Goal: Find contact information: Find contact information

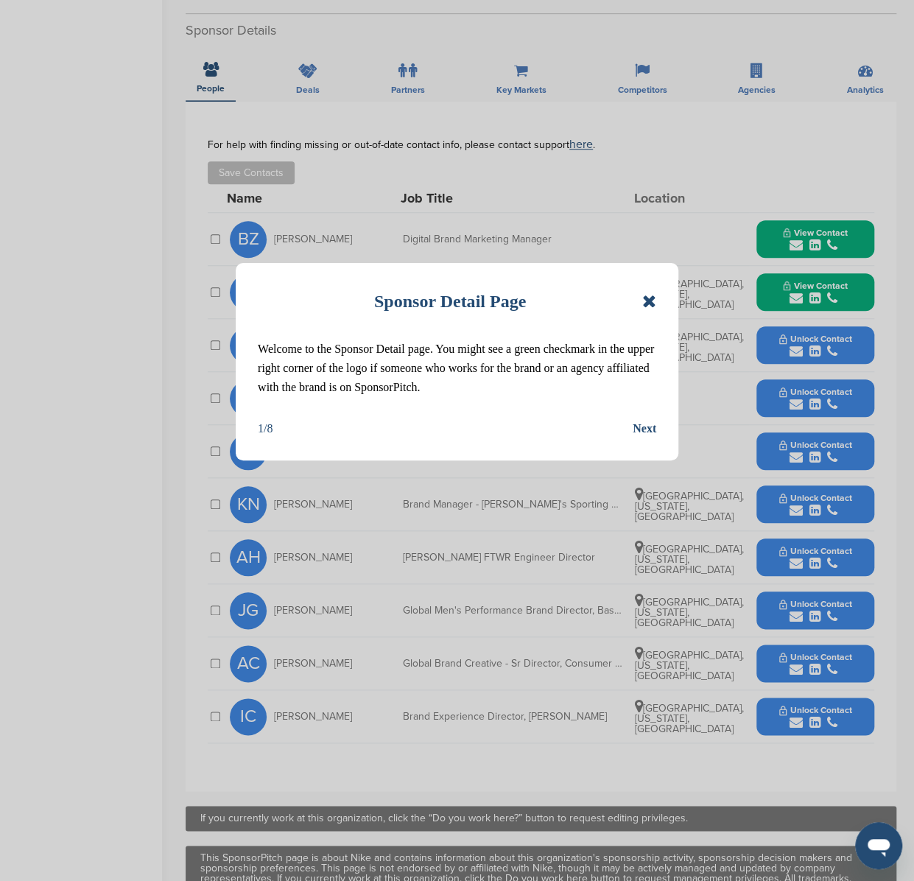
click at [646, 301] on icon at bounding box center [649, 301] width 14 height 18
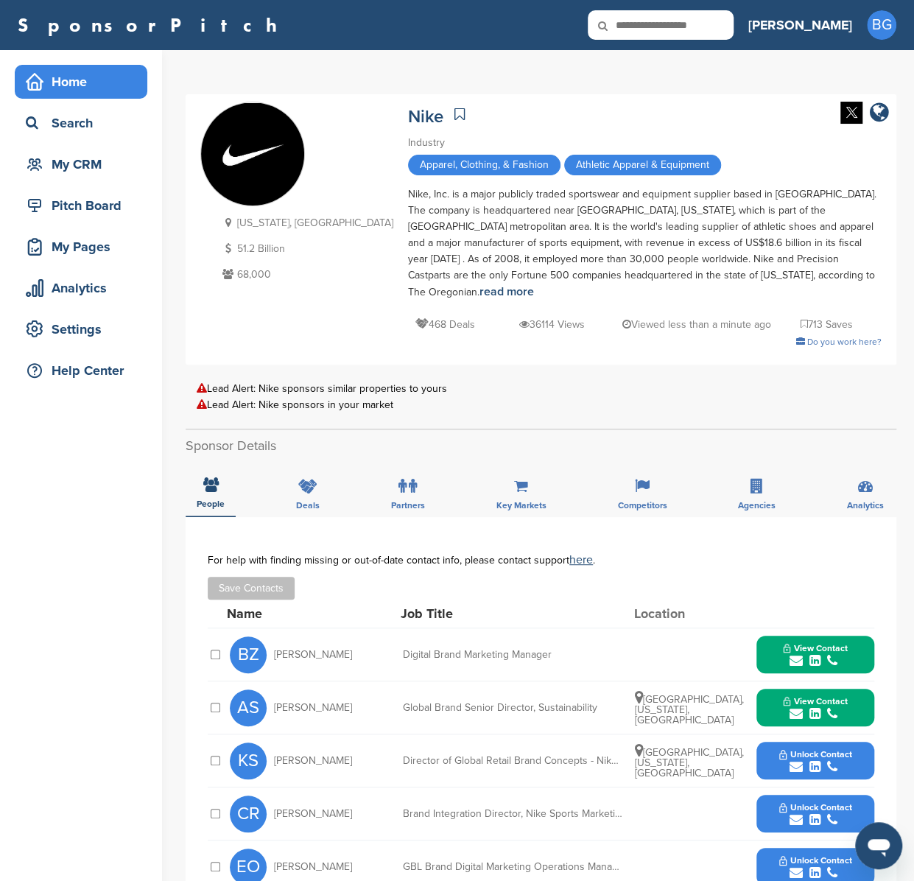
click at [38, 80] on icon at bounding box center [35, 82] width 18 height 18
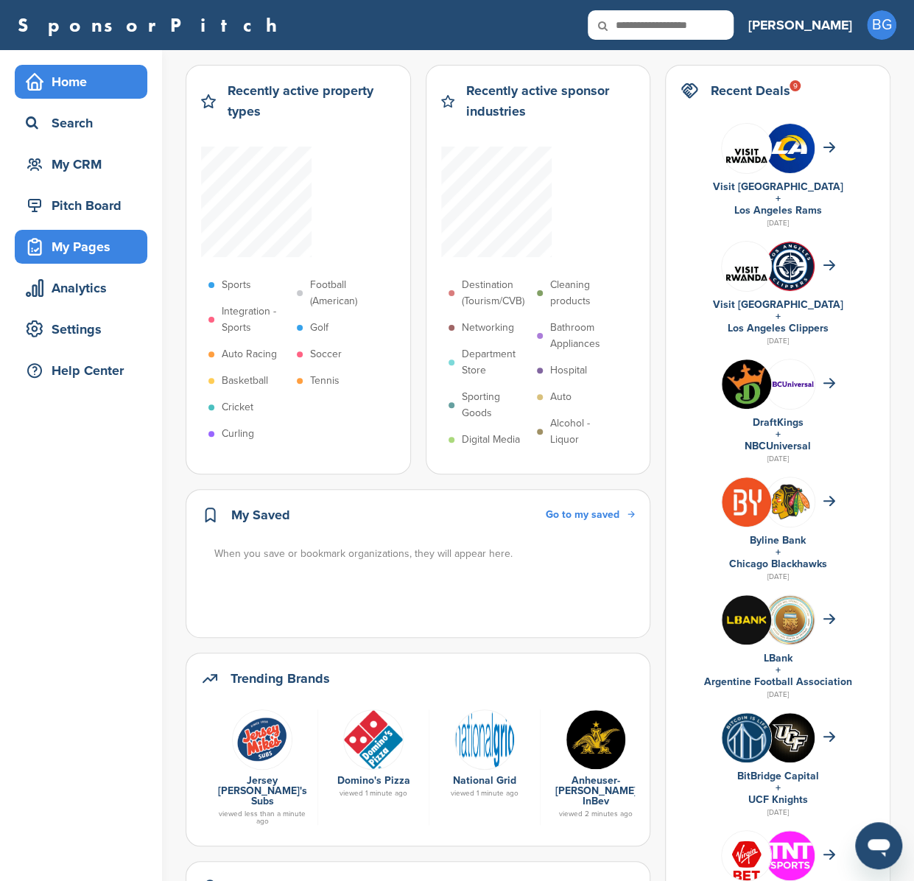
click at [66, 248] on div "My Pages" at bounding box center [84, 246] width 125 height 27
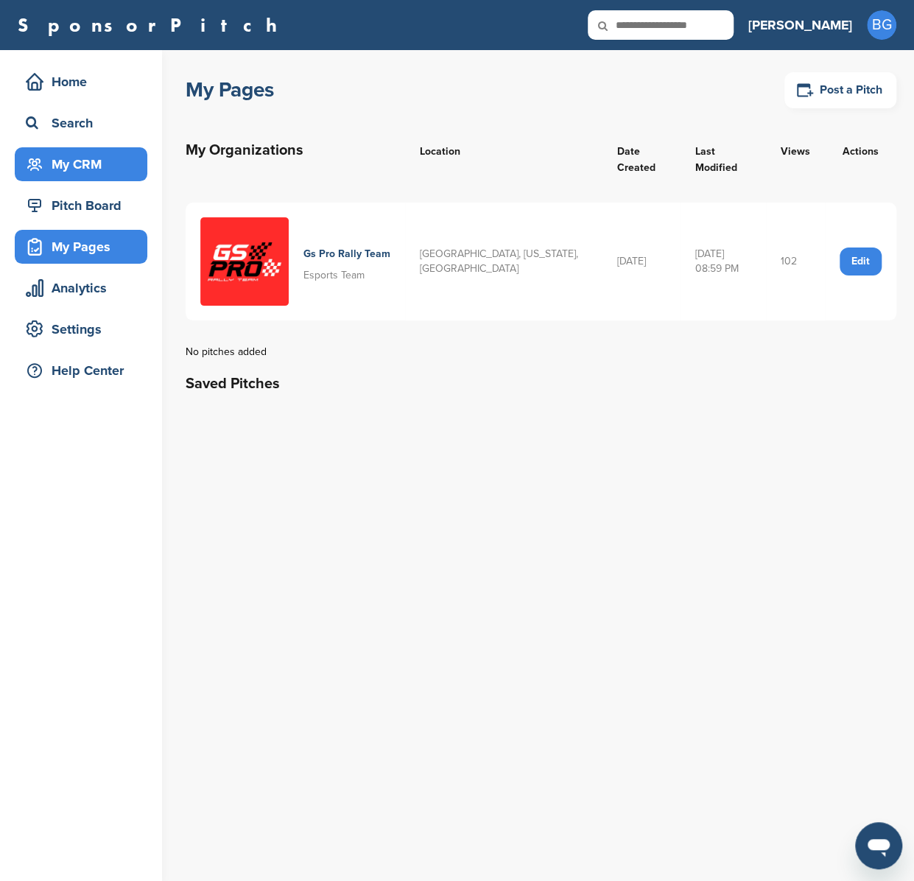
click at [77, 166] on div "My CRM" at bounding box center [84, 164] width 125 height 27
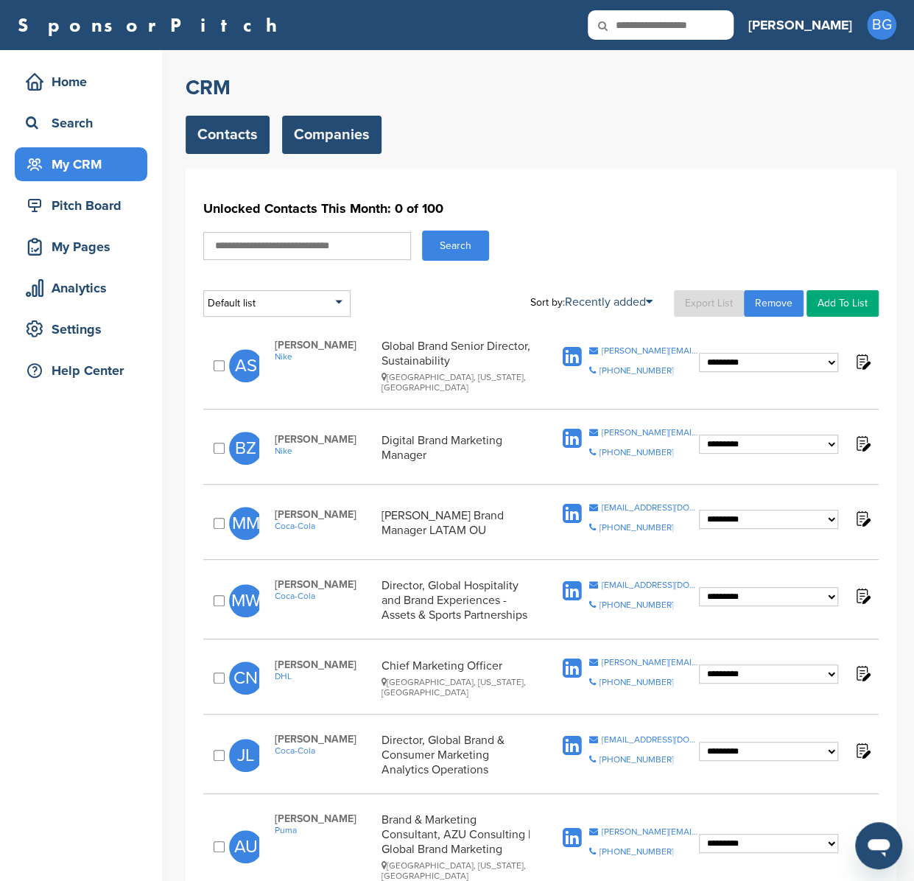
click at [348, 141] on link "Companies" at bounding box center [331, 135] width 99 height 38
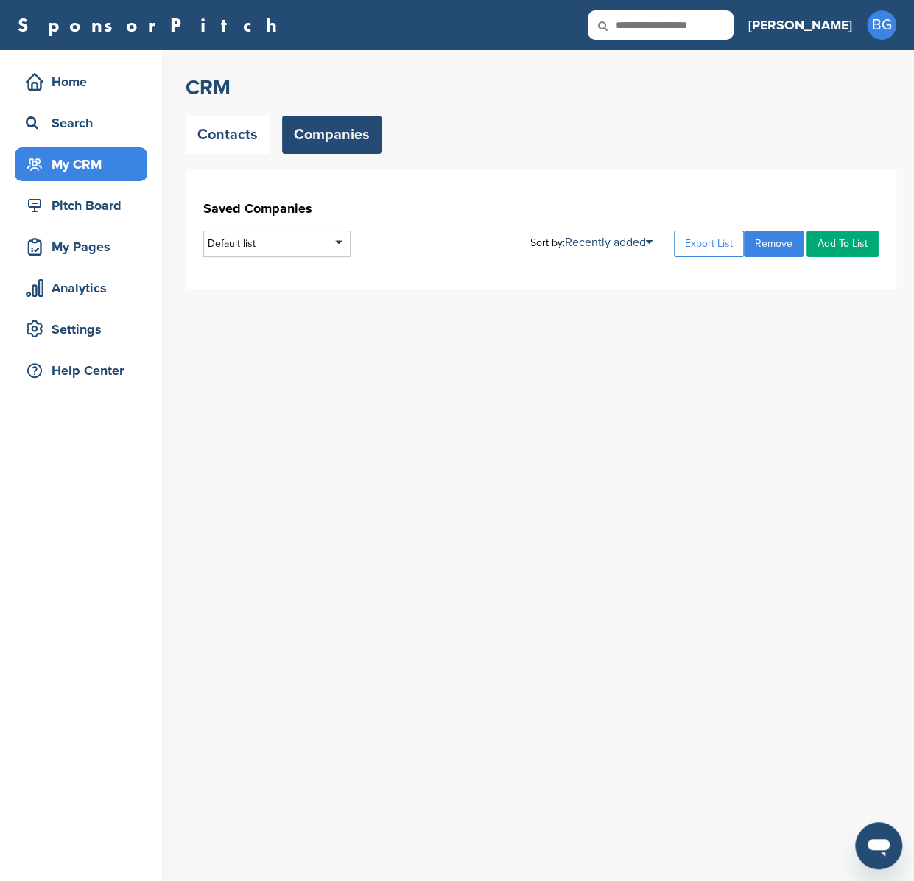
click at [638, 13] on icon at bounding box center [613, 25] width 50 height 31
click at [638, 27] on icon at bounding box center [613, 25] width 50 height 31
click at [699, 30] on input "text" at bounding box center [661, 24] width 146 height 29
type input "**********"
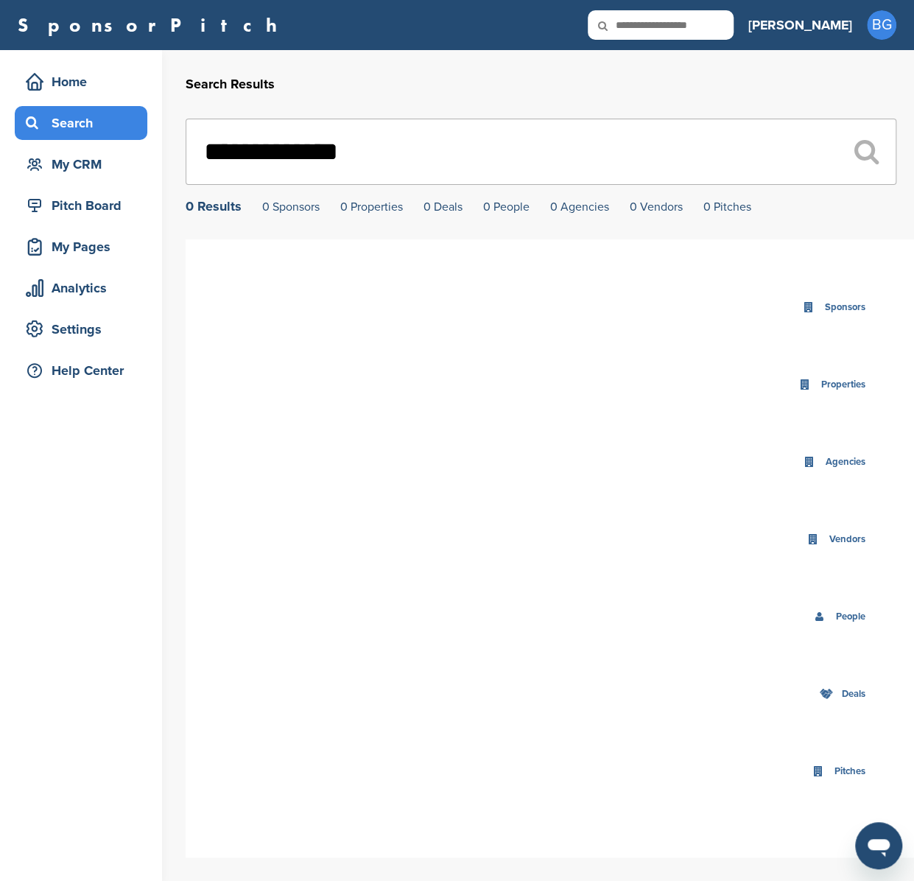
click at [51, 127] on div "Search" at bounding box center [84, 123] width 125 height 27
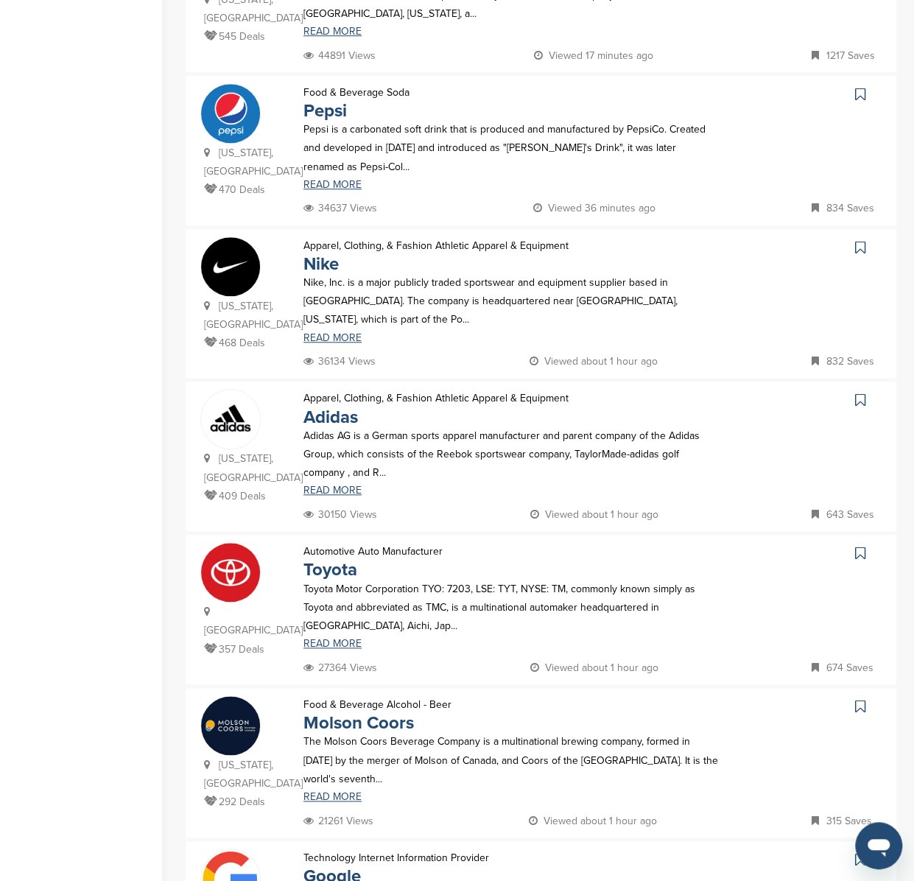
scroll to position [477, 0]
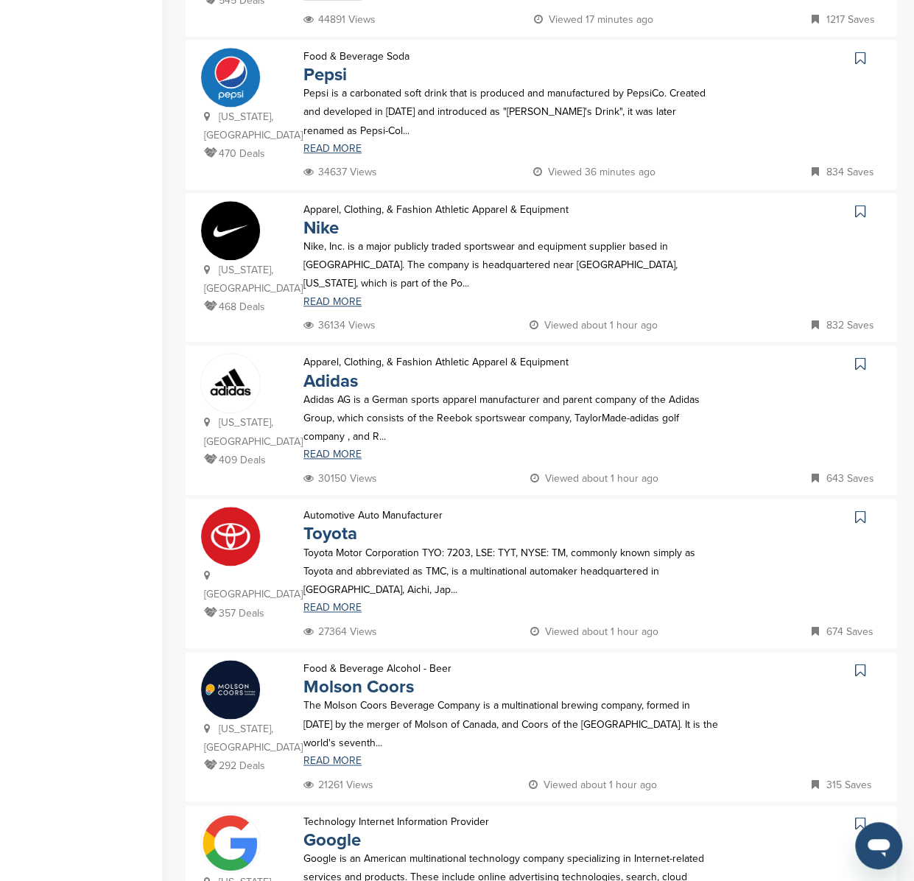
click at [240, 362] on img at bounding box center [230, 383] width 59 height 59
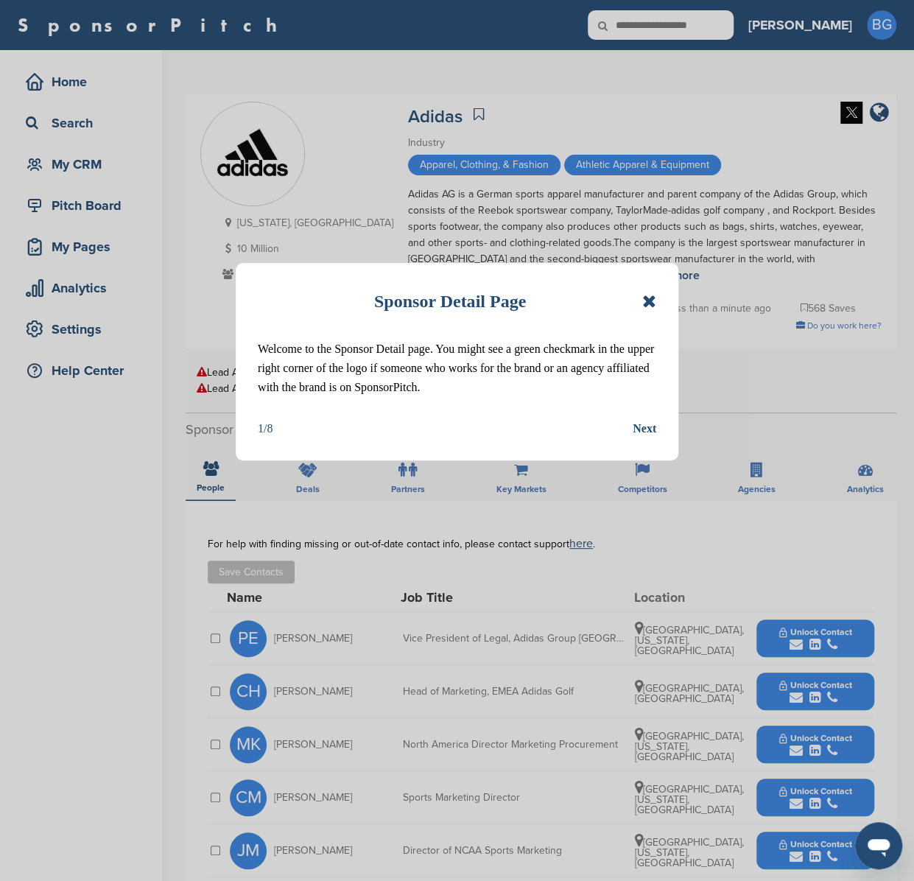
click at [651, 301] on icon at bounding box center [649, 301] width 14 height 18
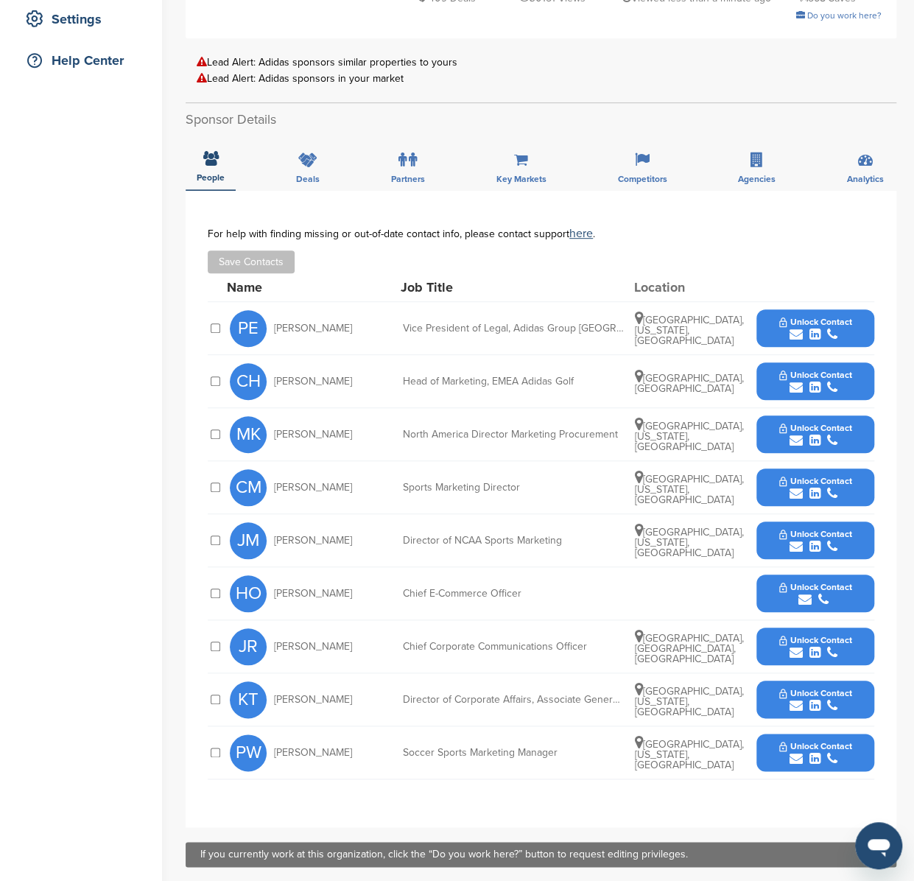
scroll to position [306, 0]
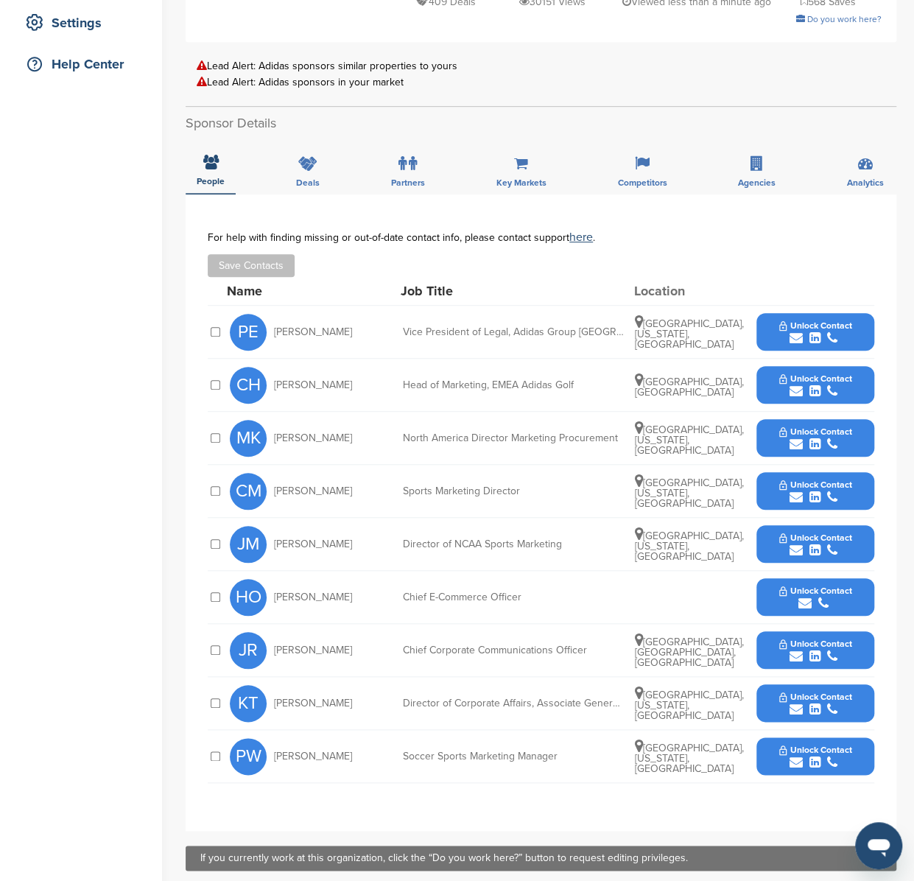
click at [801, 373] on span "Unlock Contact" at bounding box center [815, 378] width 73 height 10
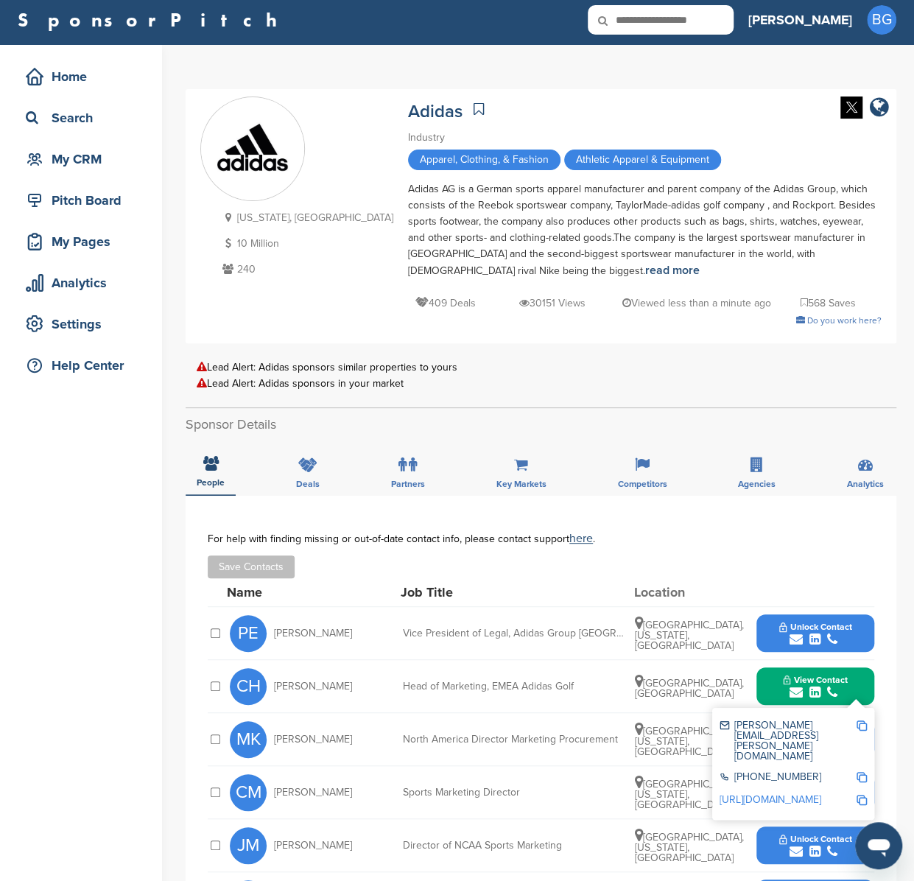
scroll to position [13, 0]
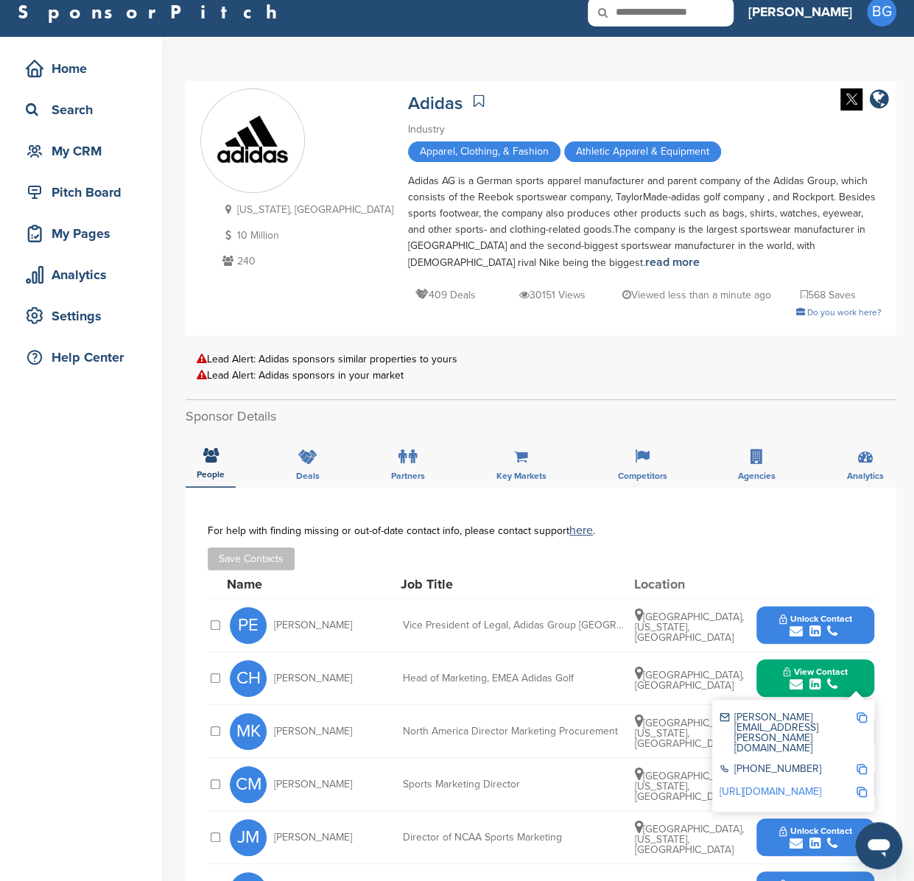
click at [820, 784] on icon "submit" at bounding box center [814, 790] width 11 height 13
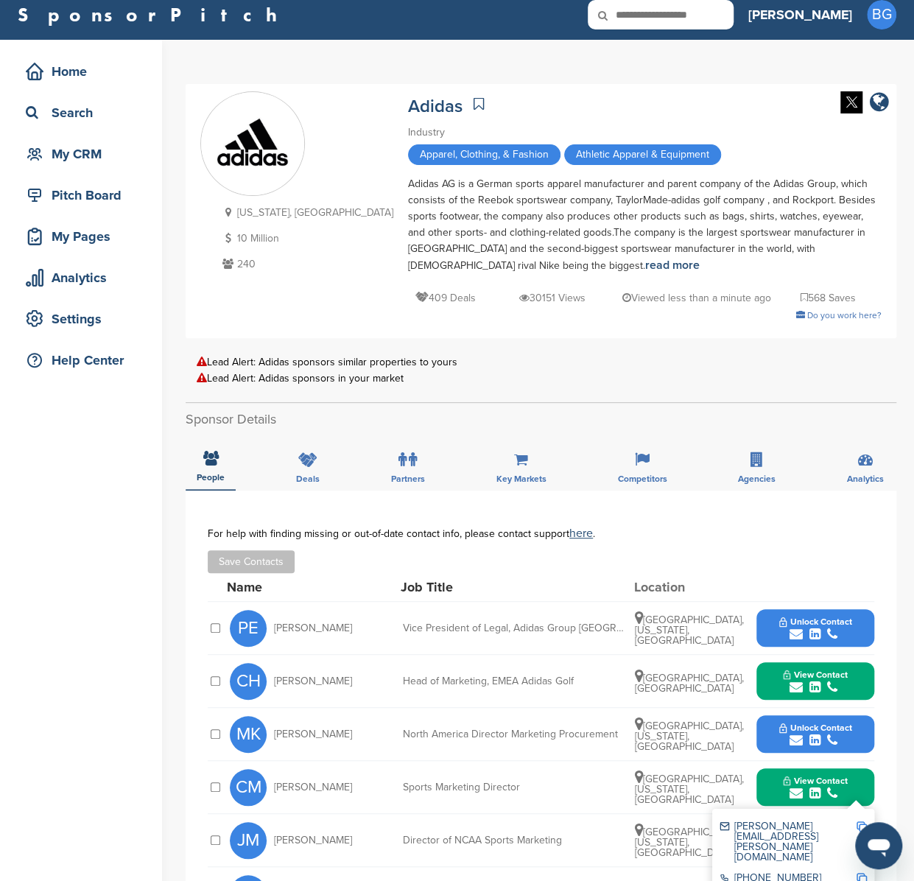
scroll to position [0, 0]
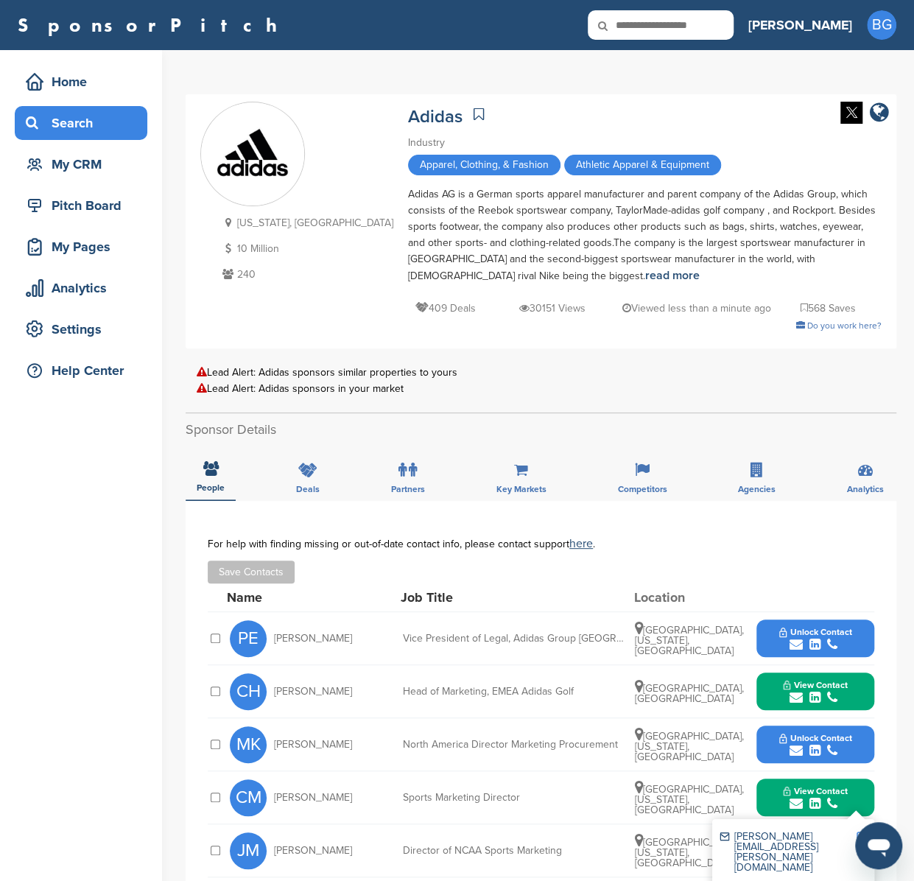
click at [41, 118] on icon at bounding box center [35, 122] width 18 height 13
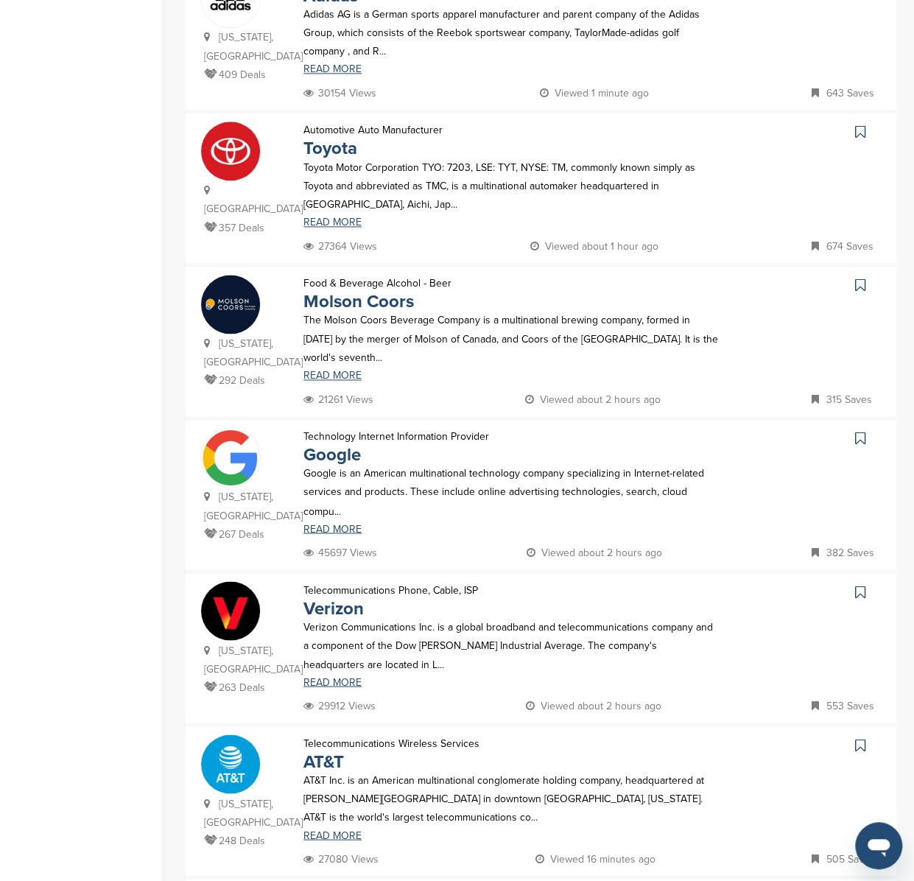
scroll to position [876, 0]
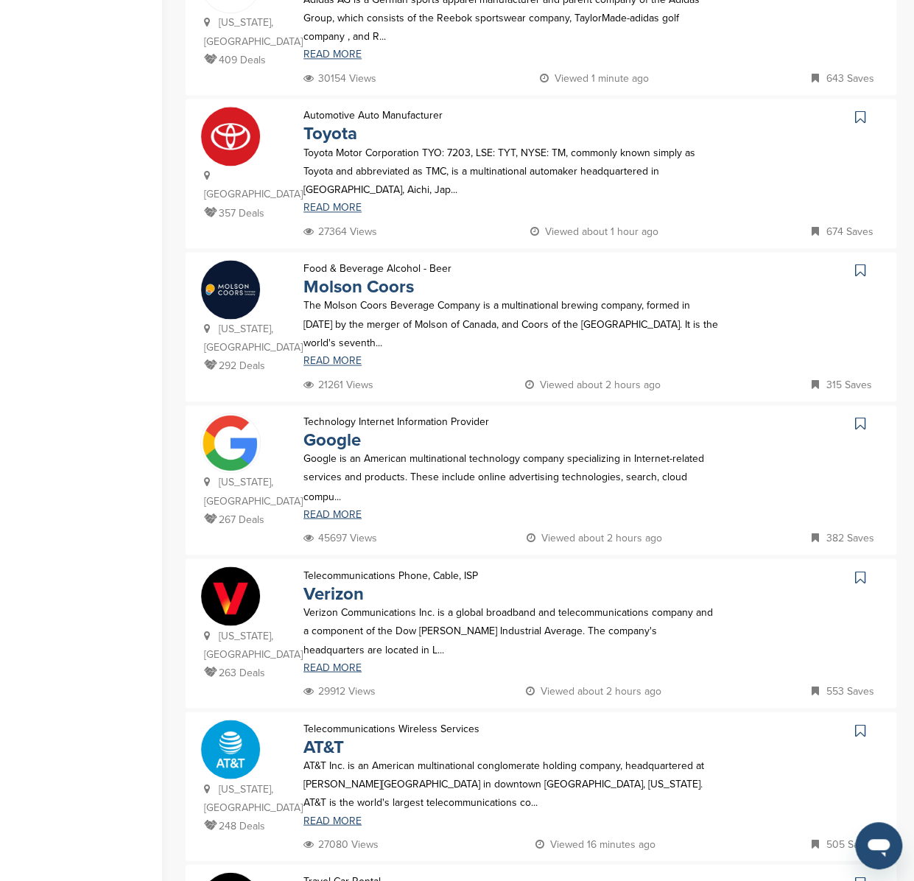
click at [236, 413] on img at bounding box center [230, 442] width 59 height 59
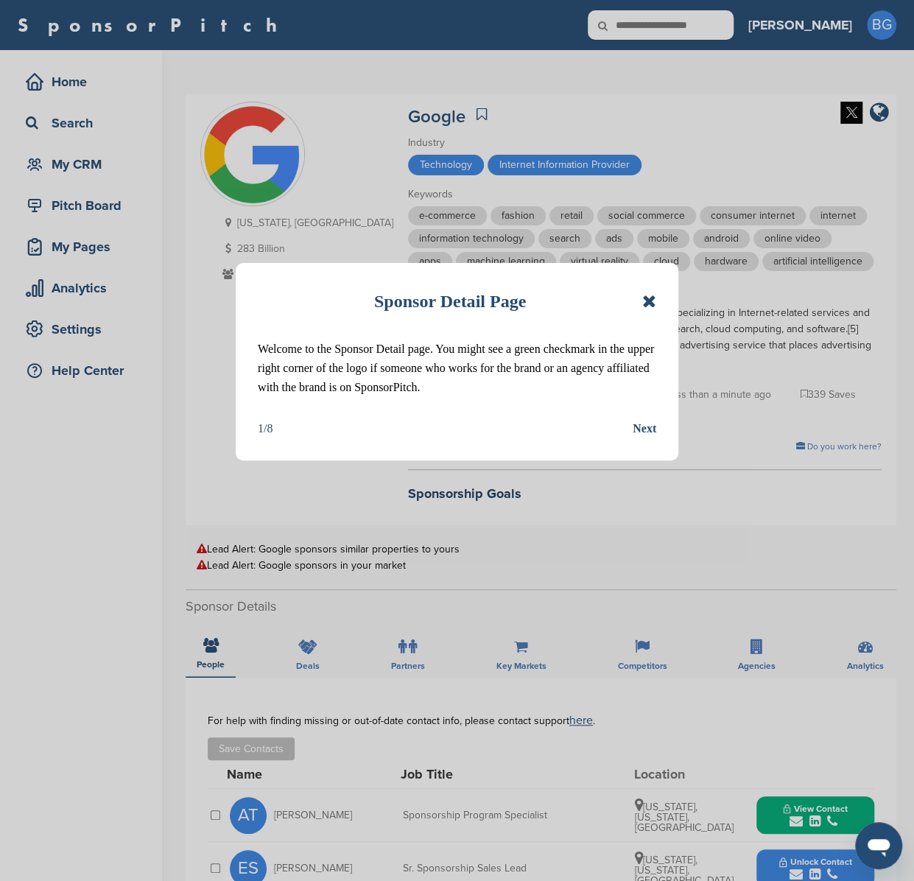
click at [647, 300] on icon at bounding box center [649, 301] width 14 height 18
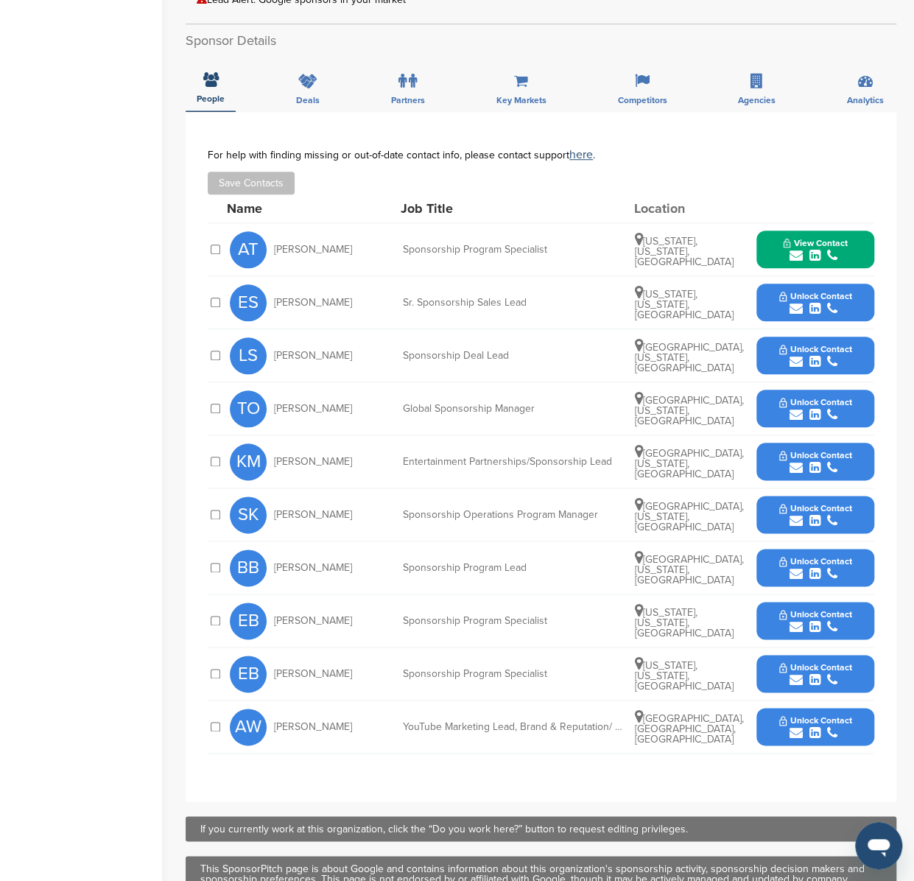
scroll to position [579, 0]
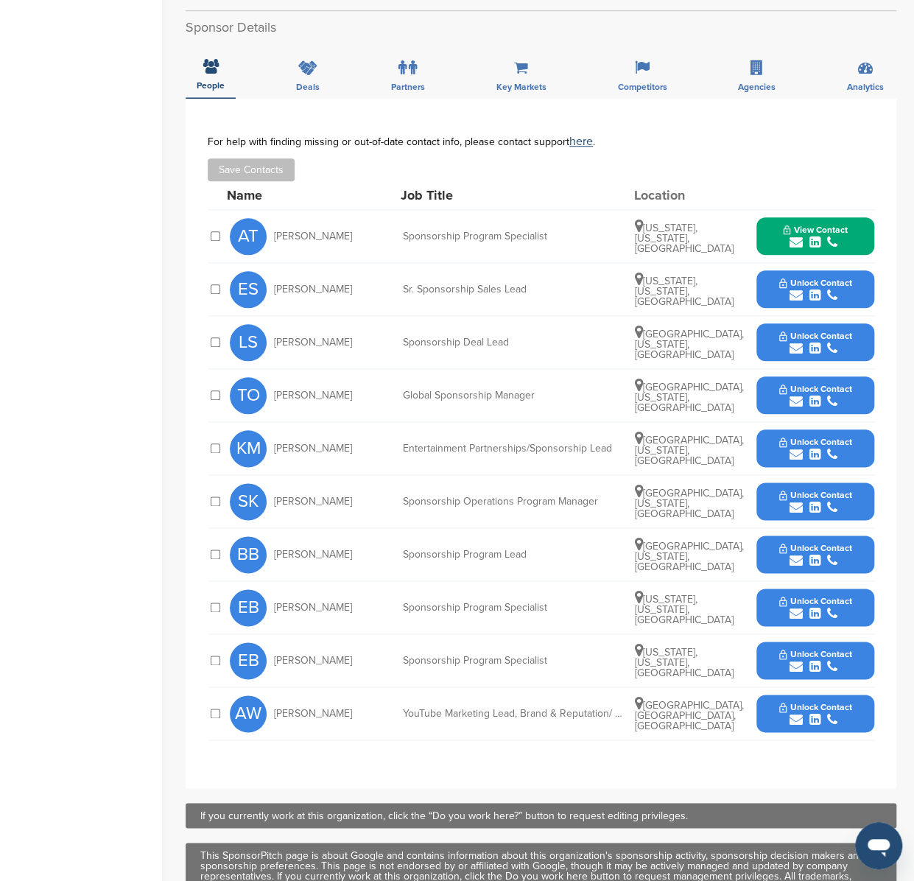
click at [845, 233] on button "View Contact" at bounding box center [815, 236] width 100 height 44
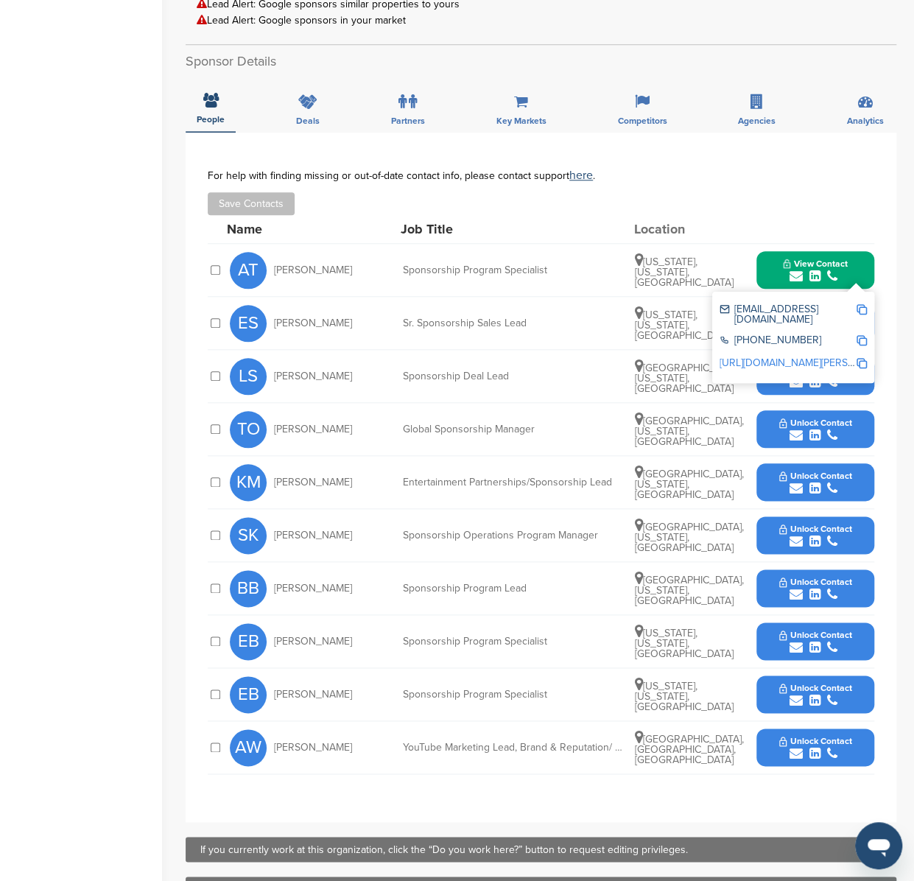
scroll to position [548, 0]
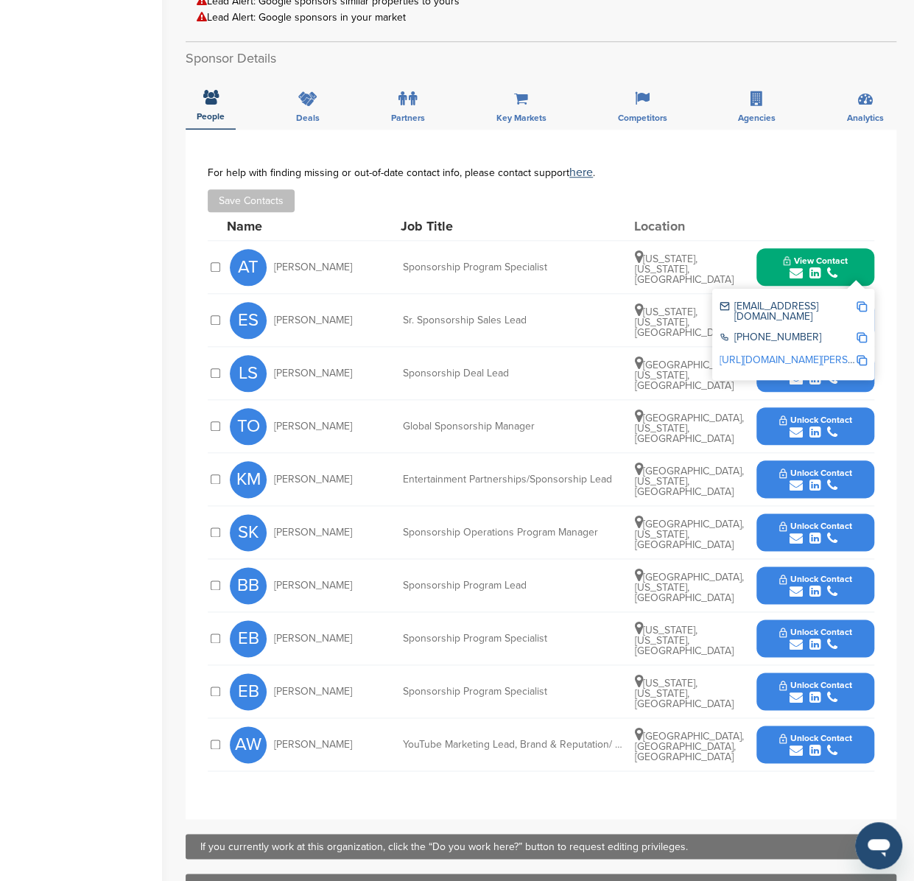
click at [804, 532] on div "submit" at bounding box center [815, 539] width 73 height 14
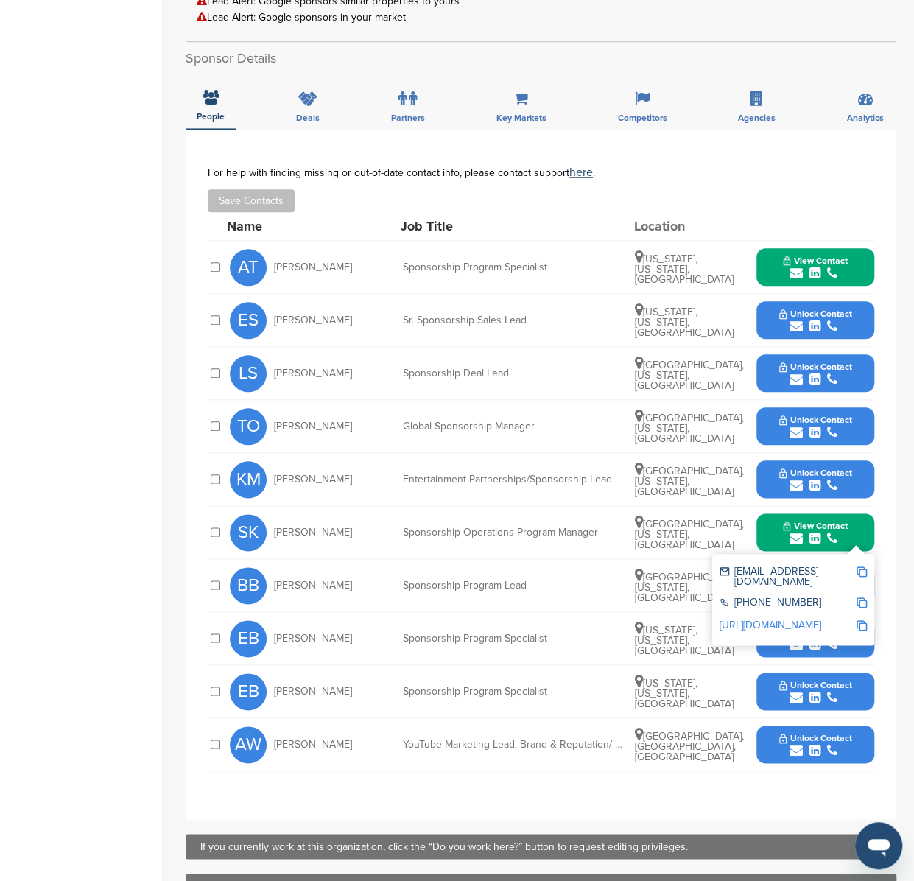
click at [433, 804] on div "**********" at bounding box center [541, 474] width 711 height 689
click at [563, 587] on div "Sponsorship Program Lead" at bounding box center [513, 585] width 221 height 10
click at [840, 562] on div "snigdhakul@google.com" at bounding box center [793, 576] width 147 height 31
click at [863, 569] on img at bounding box center [862, 571] width 10 height 10
click at [881, 642] on div "**********" at bounding box center [541, 474] width 711 height 689
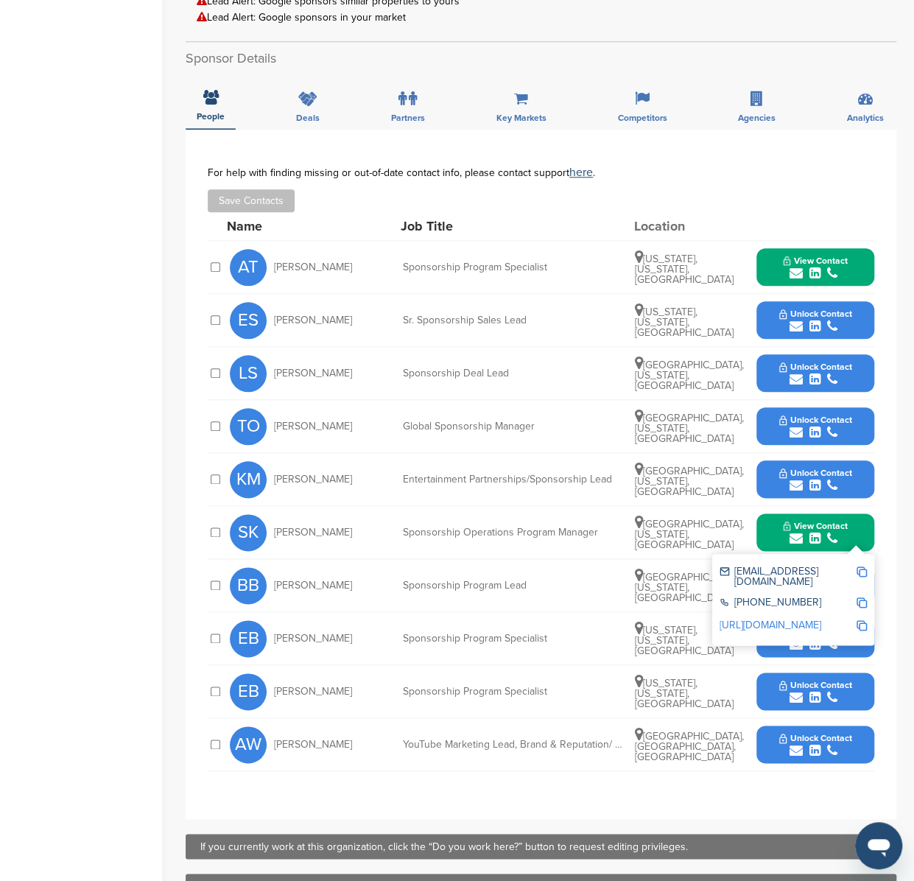
drag, startPoint x: 846, startPoint y: 684, endPoint x: 844, endPoint y: 670, distance: 14.8
click at [846, 683] on span "Unlock Contact" at bounding box center [815, 685] width 73 height 10
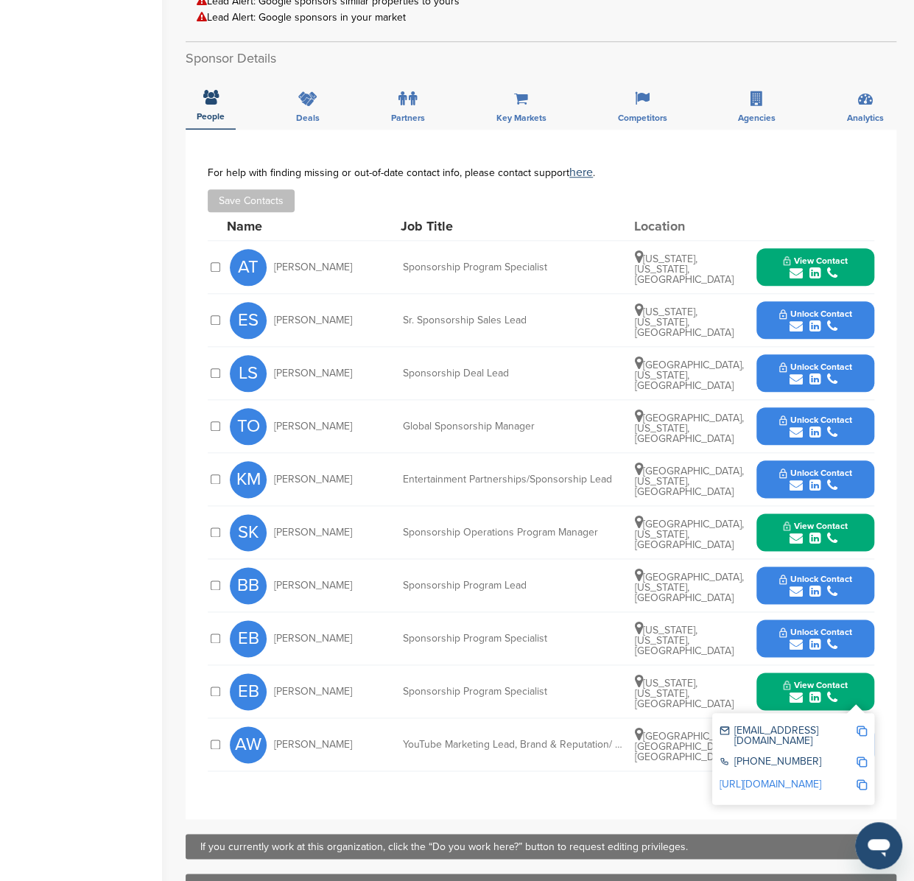
click at [829, 580] on span "Unlock Contact" at bounding box center [815, 579] width 73 height 10
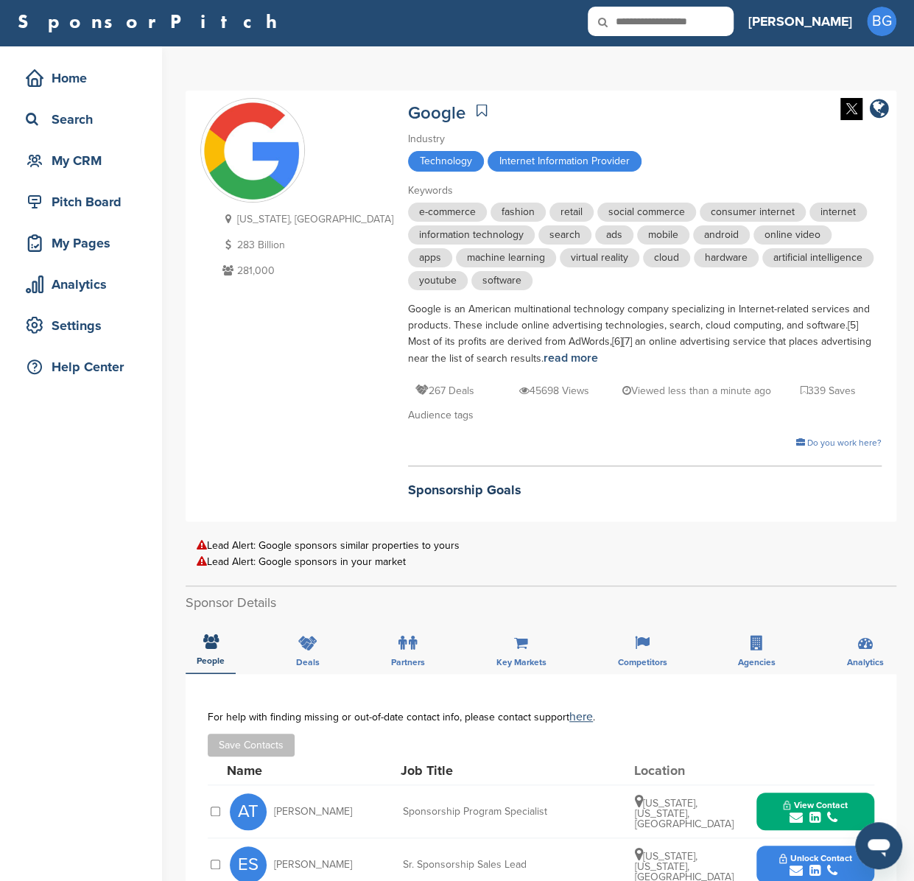
scroll to position [0, 0]
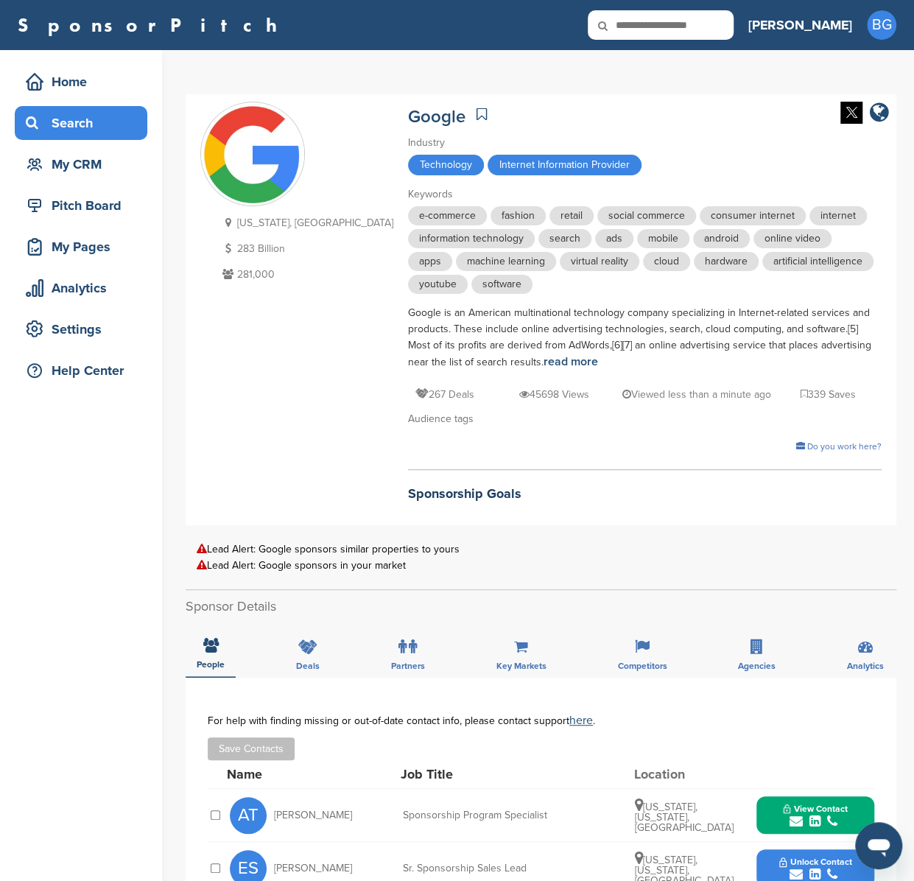
click at [78, 125] on div "Search" at bounding box center [84, 123] width 125 height 27
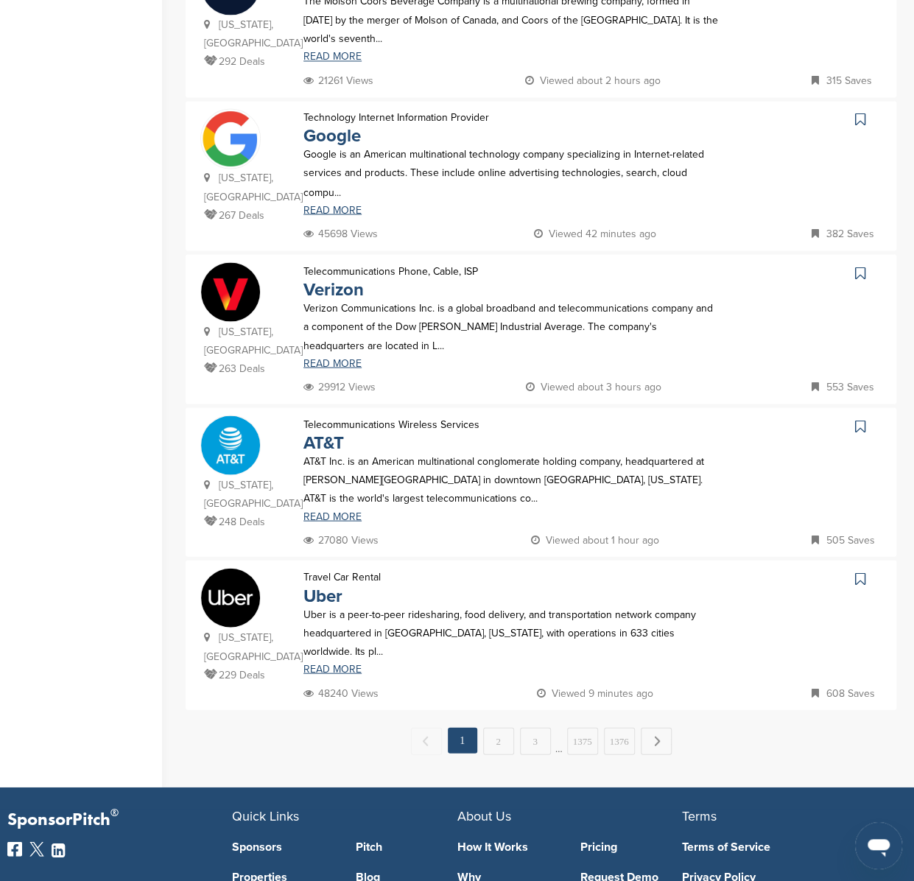
scroll to position [1165, 0]
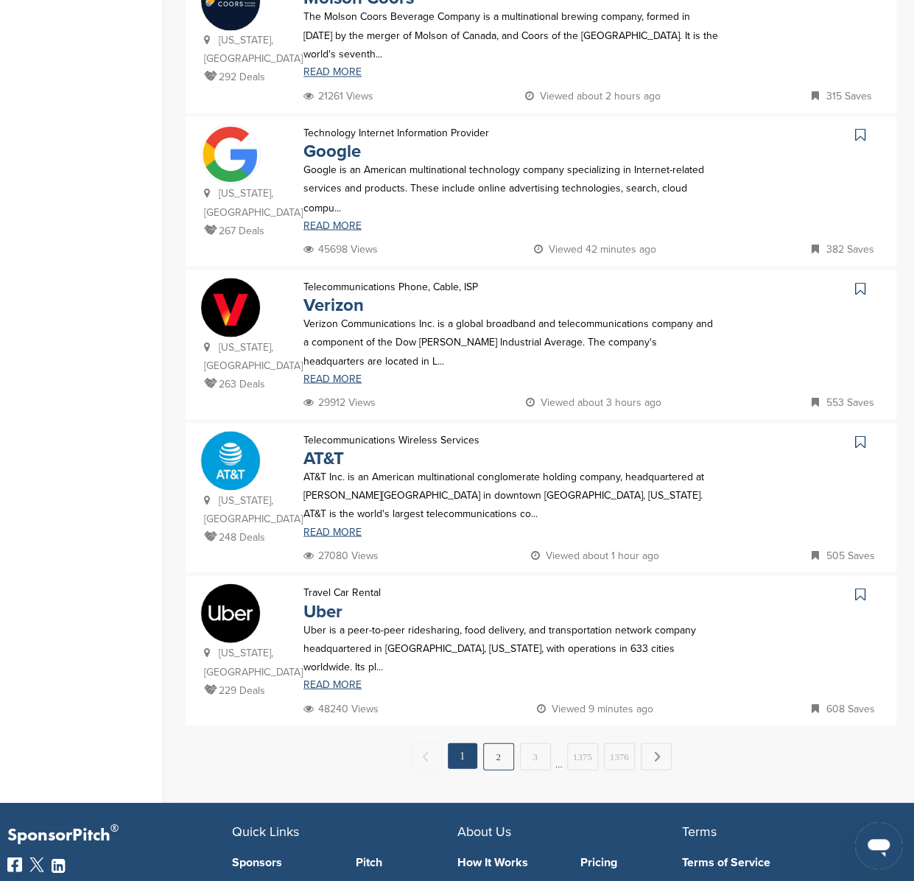
click at [496, 742] on link "2" at bounding box center [498, 755] width 31 height 27
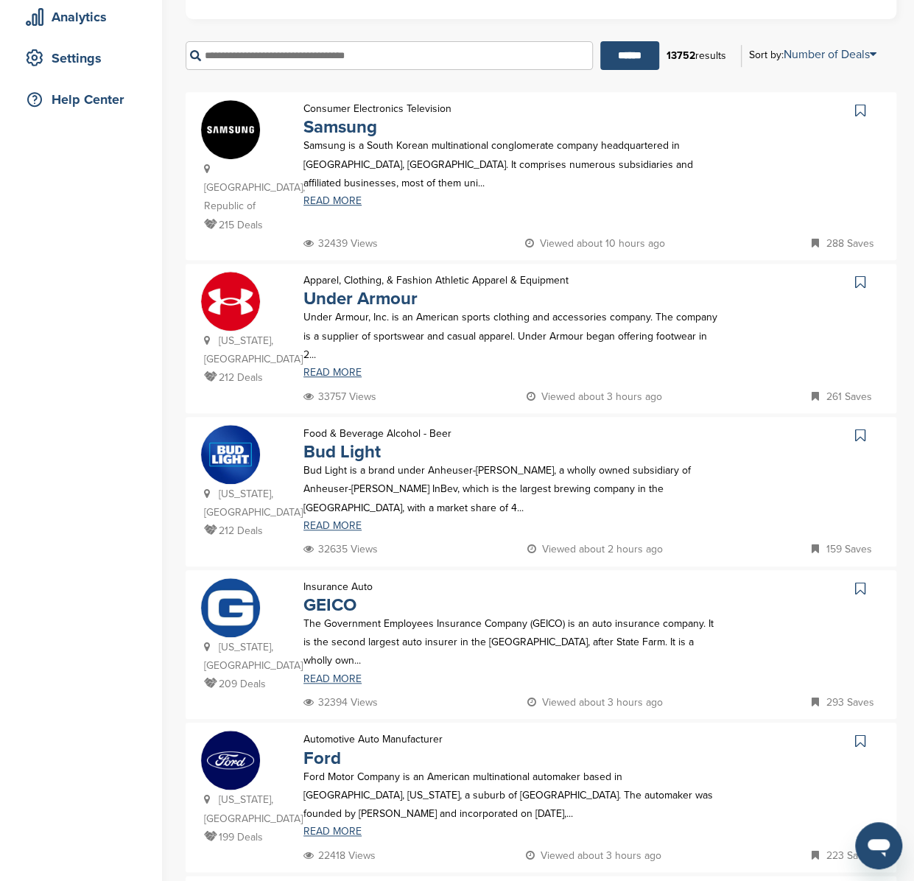
scroll to position [278, 0]
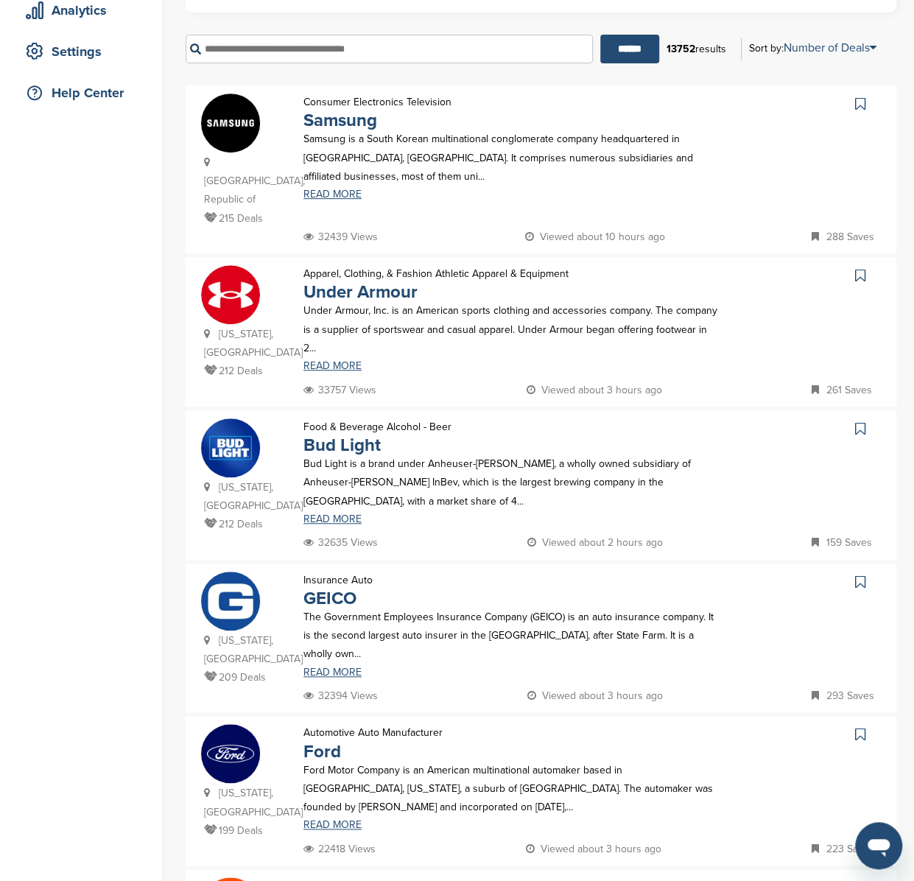
click at [234, 123] on img at bounding box center [230, 123] width 59 height 59
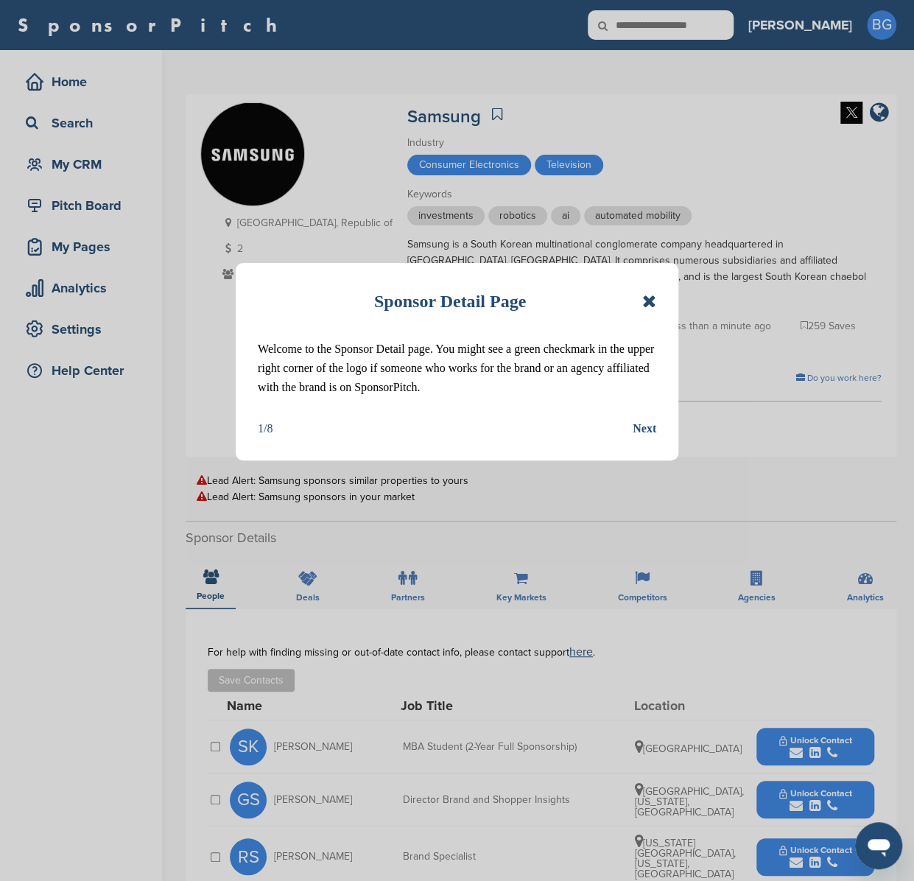
click at [647, 301] on icon at bounding box center [649, 301] width 14 height 18
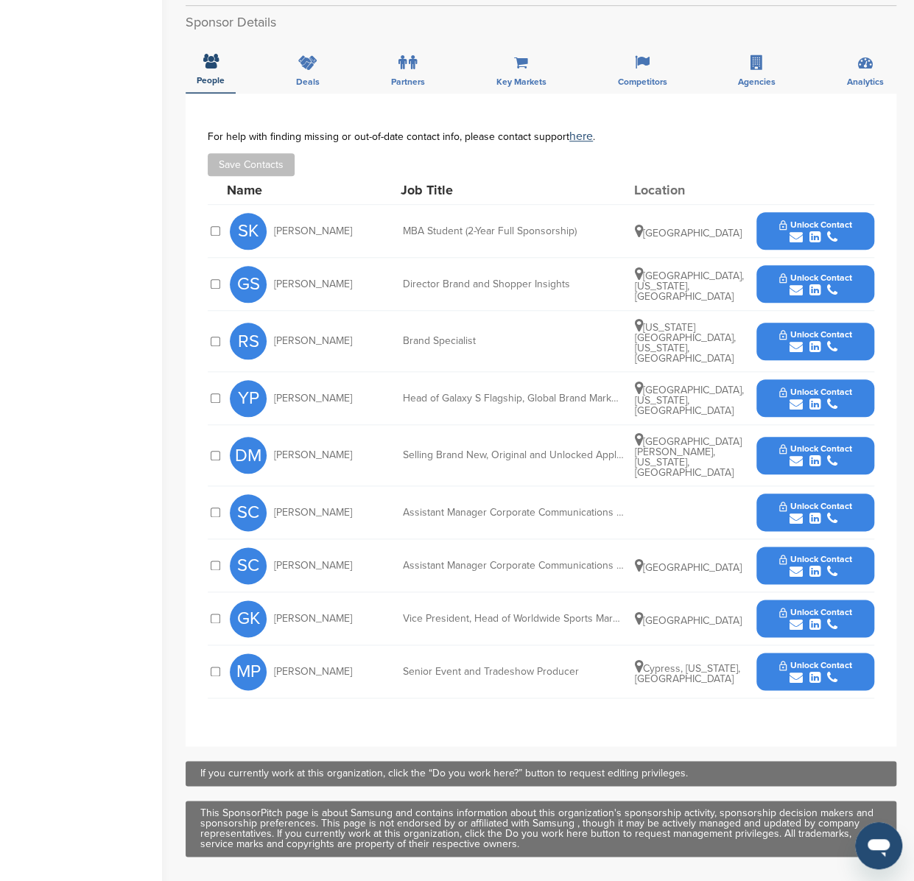
scroll to position [532, 0]
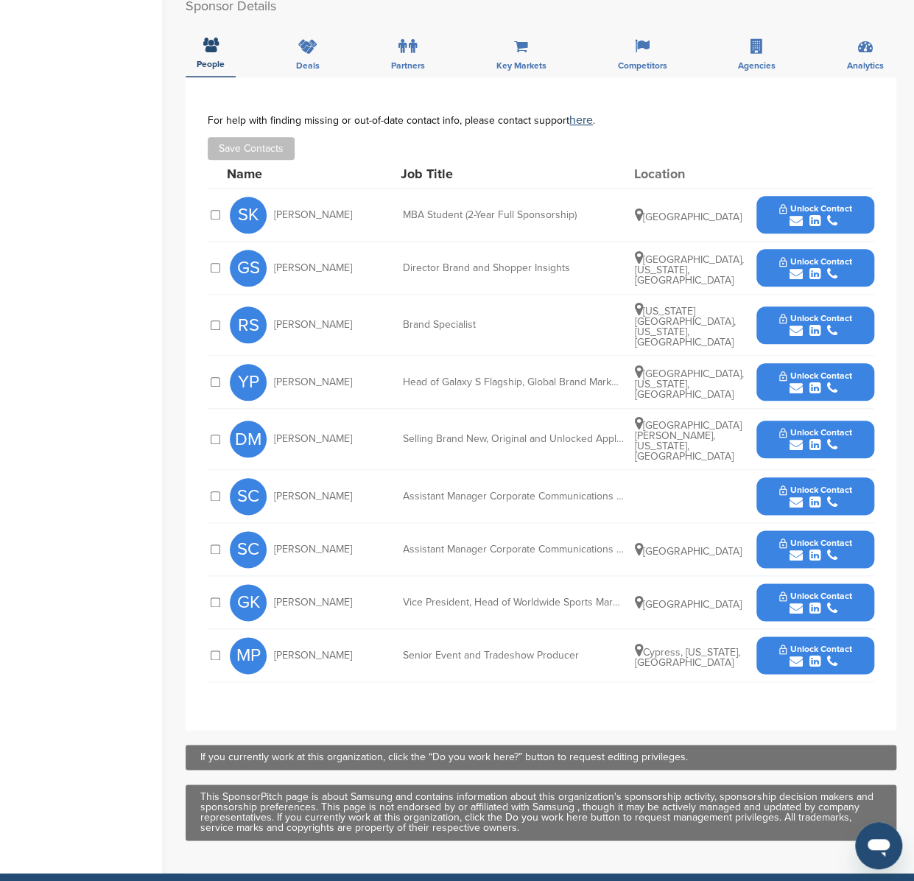
click at [798, 602] on icon "submit" at bounding box center [796, 608] width 13 height 13
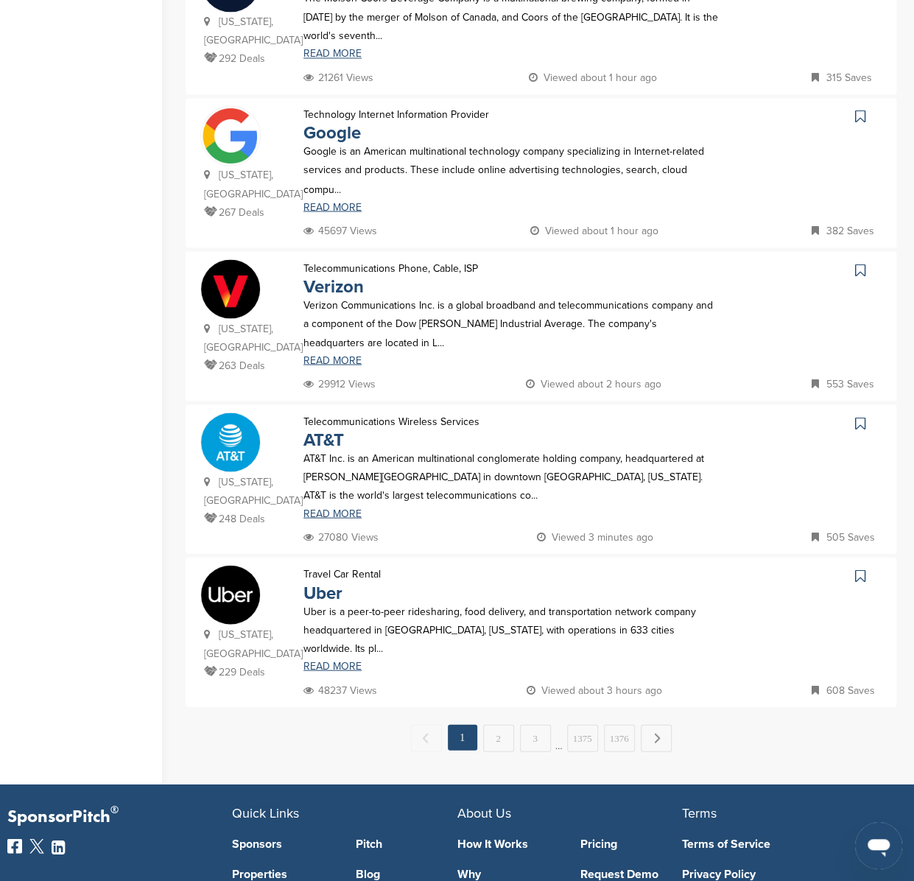
scroll to position [1187, 0]
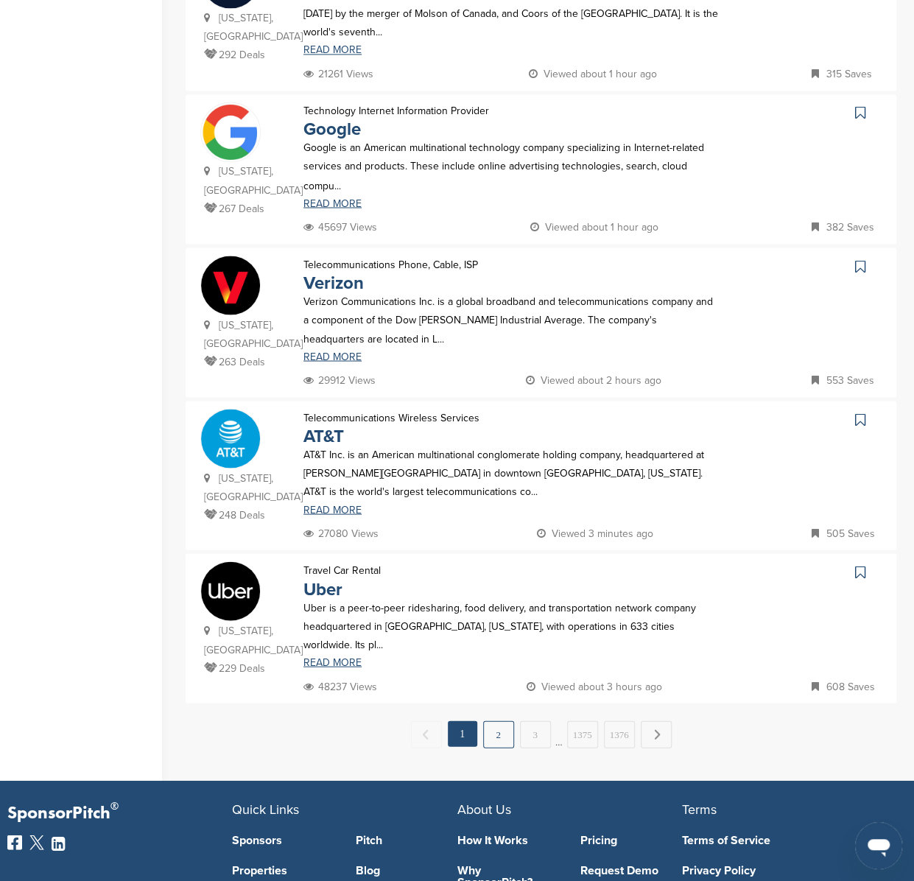
click at [493, 720] on link "2" at bounding box center [498, 733] width 31 height 27
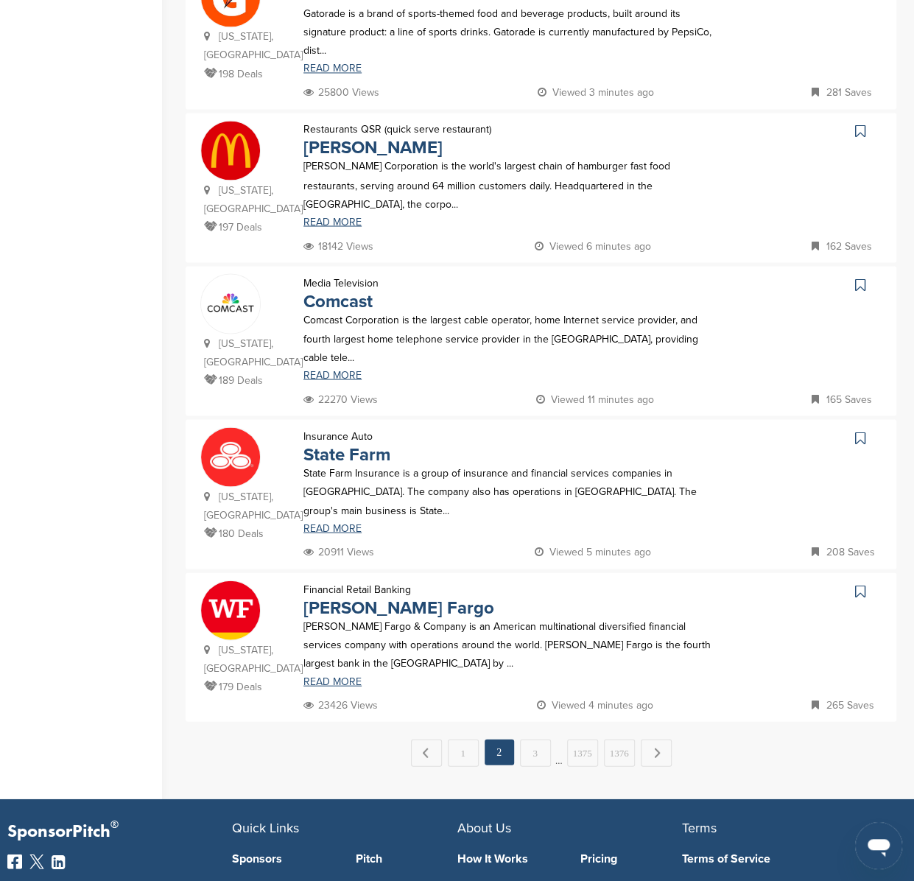
scroll to position [0, 0]
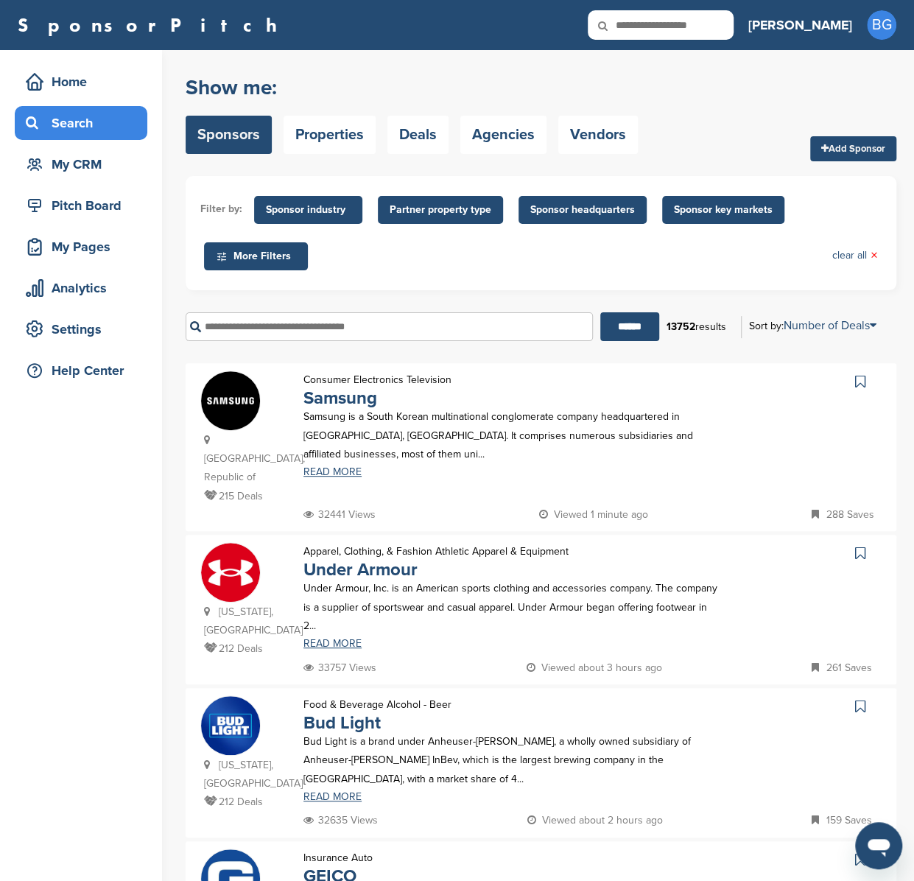
click at [233, 553] on img at bounding box center [230, 572] width 59 height 59
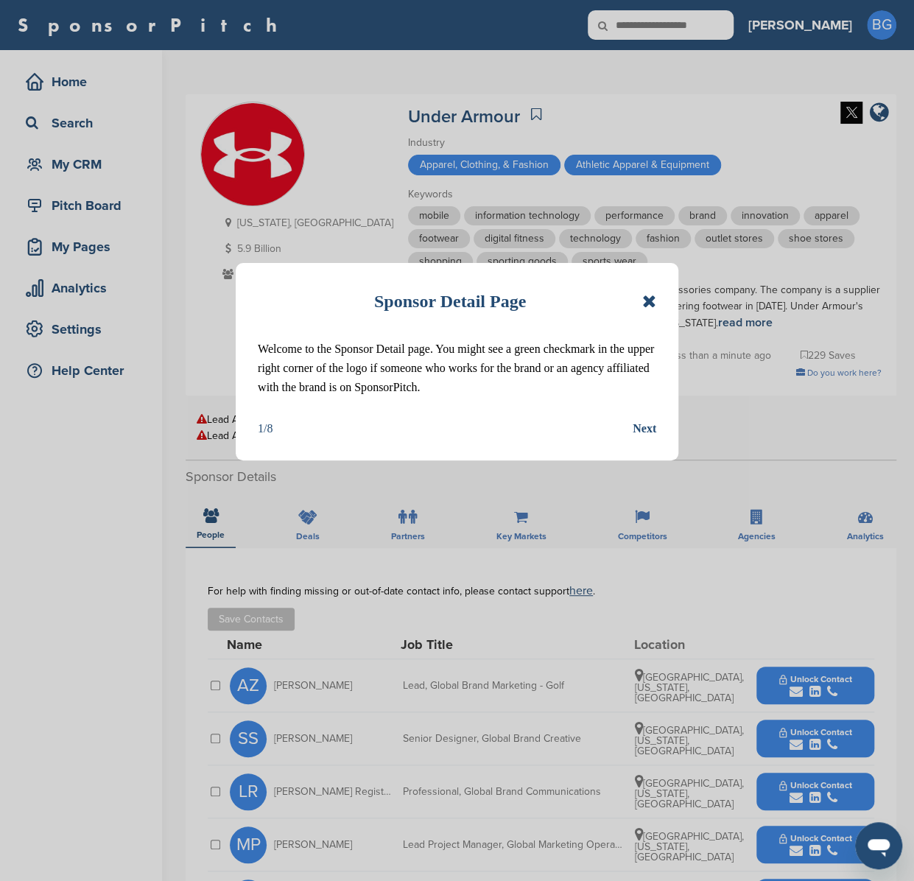
click at [653, 297] on icon at bounding box center [649, 301] width 14 height 18
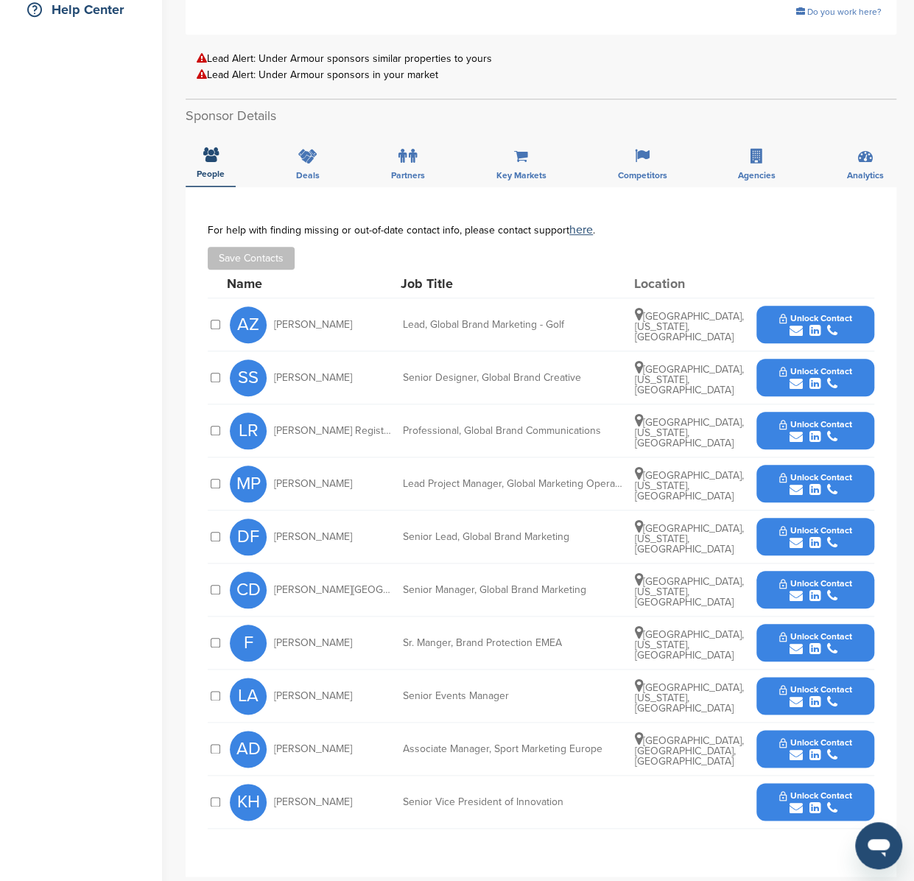
scroll to position [360, 0]
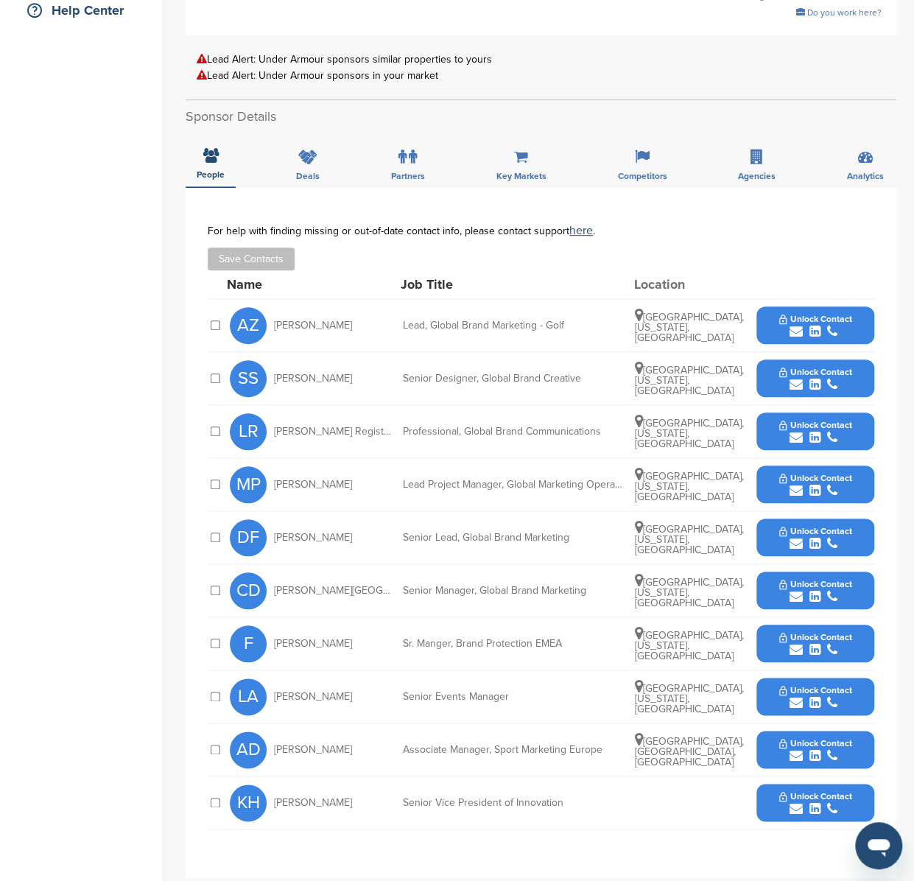
click at [840, 541] on div "submit" at bounding box center [815, 544] width 73 height 14
